Goal: Information Seeking & Learning: Learn about a topic

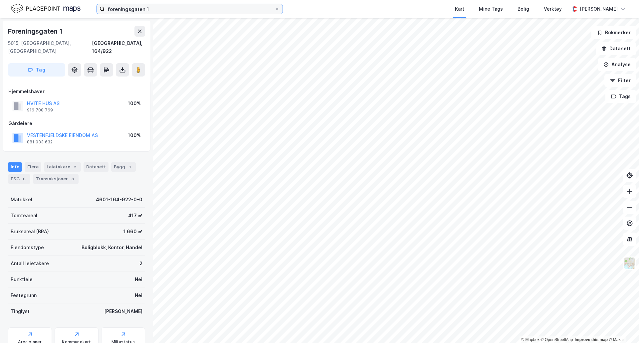
click at [173, 6] on input "foreningsgaten 1" at bounding box center [190, 9] width 170 height 10
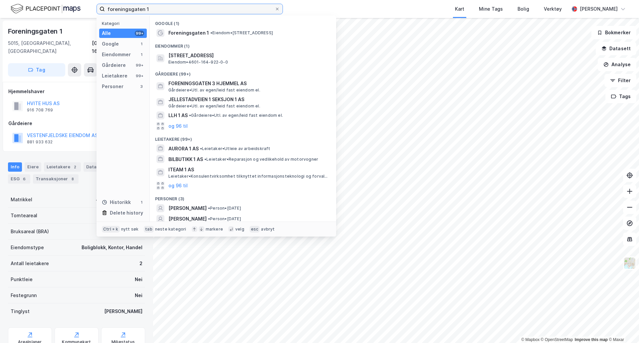
click at [173, 6] on input "foreningsgaten 1" at bounding box center [190, 9] width 170 height 10
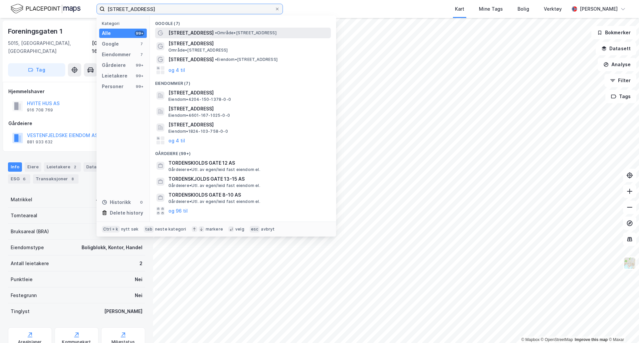
type input "[STREET_ADDRESS]"
click at [230, 30] on div "[STREET_ADDRESS] • Område • [STREET_ADDRESS]" at bounding box center [248, 33] width 161 height 8
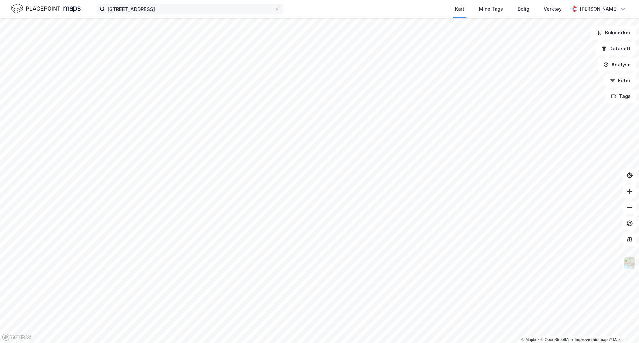
click at [172, 4] on label "[STREET_ADDRESS]" at bounding box center [189, 9] width 186 height 11
click at [172, 4] on input "[STREET_ADDRESS]" at bounding box center [190, 9] width 170 height 10
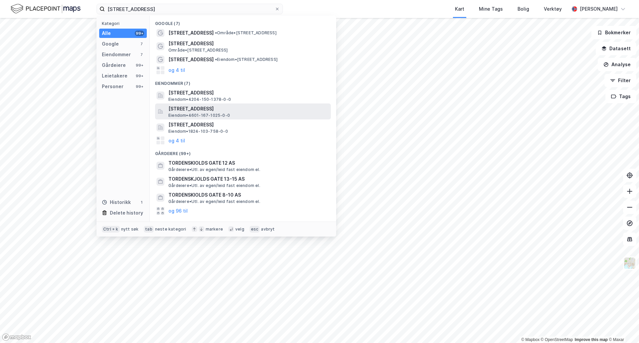
click at [249, 110] on span "[STREET_ADDRESS]" at bounding box center [248, 109] width 160 height 8
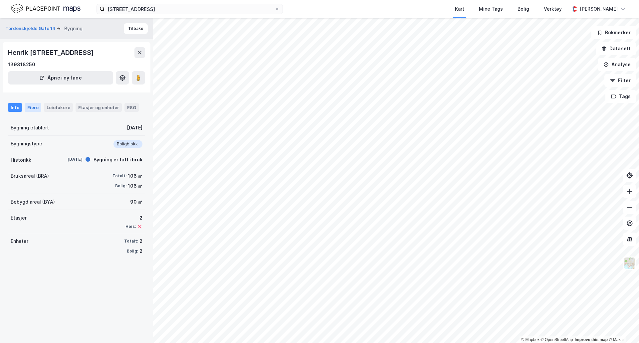
click at [32, 112] on div "Eiere" at bounding box center [33, 107] width 17 height 9
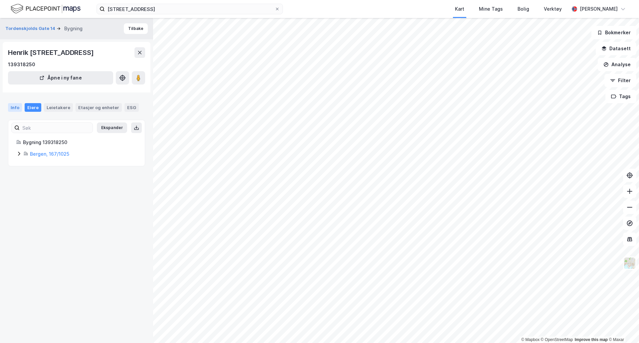
click at [19, 112] on div "Info" at bounding box center [15, 107] width 14 height 9
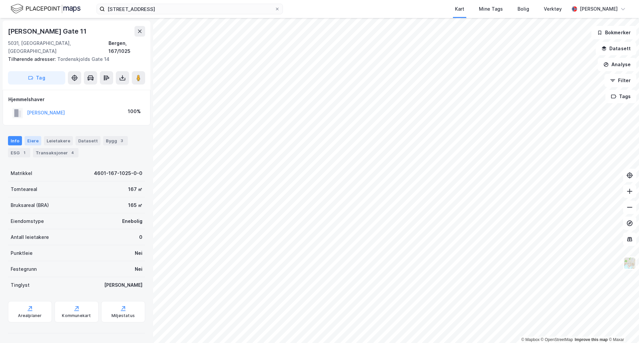
click at [38, 137] on div "Eiere" at bounding box center [33, 140] width 17 height 9
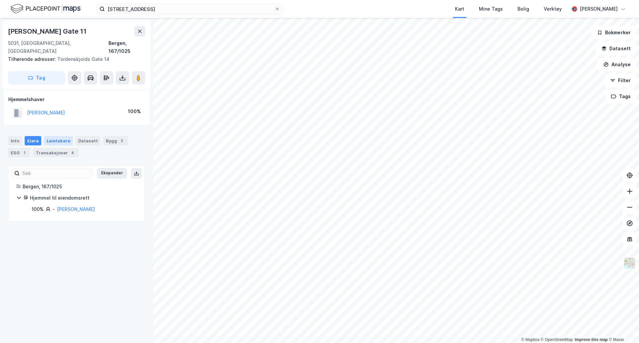
click at [56, 136] on div "Leietakere" at bounding box center [58, 140] width 29 height 9
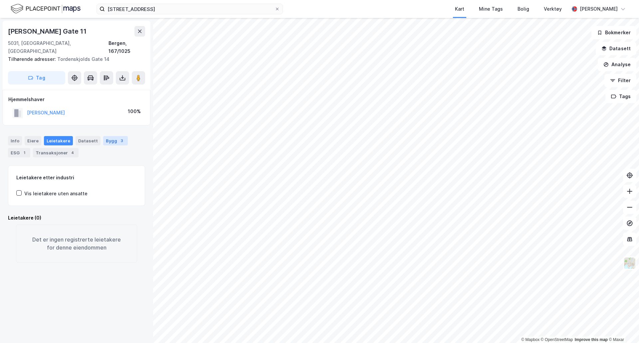
click at [103, 136] on div "Bygg 3" at bounding box center [115, 140] width 25 height 9
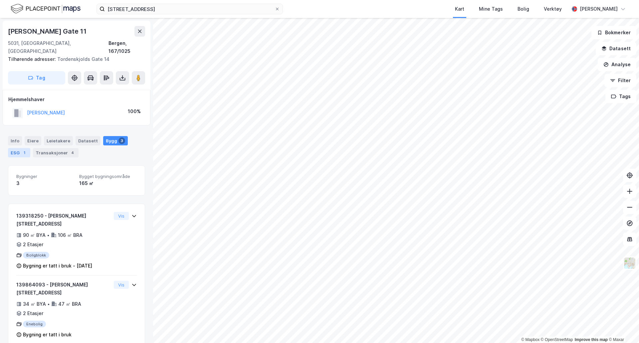
click at [15, 148] on div "ESG 1" at bounding box center [19, 152] width 22 height 9
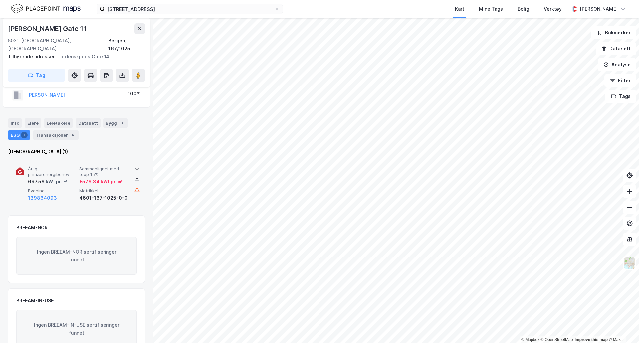
scroll to position [31, 0]
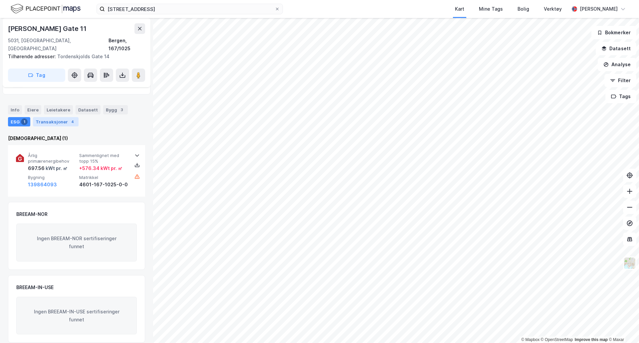
click at [38, 117] on div "Transaksjoner 4" at bounding box center [56, 121] width 46 height 9
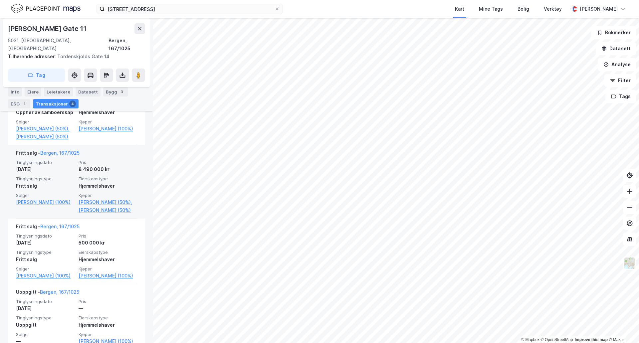
scroll to position [265, 0]
